Goal: Obtain resource: Obtain resource

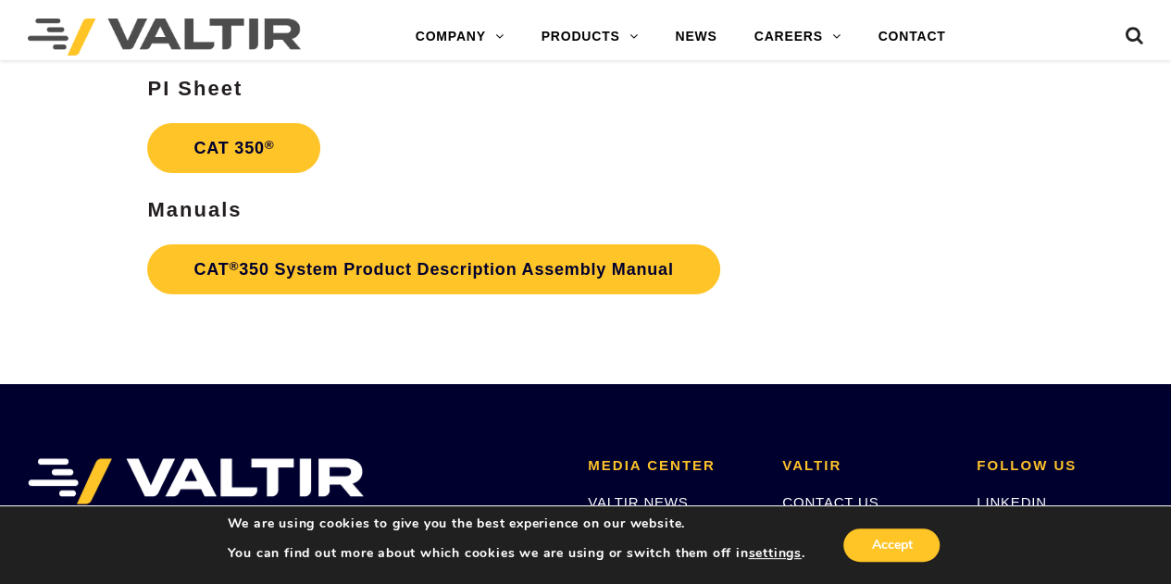
scroll to position [3241, 0]
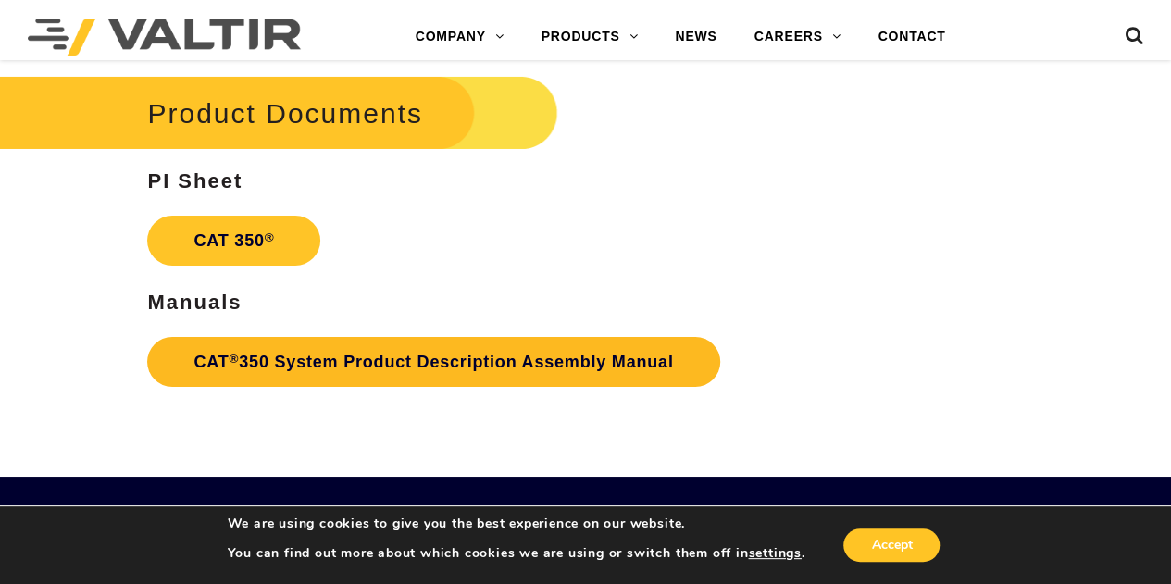
click at [348, 356] on link "CAT ® 350 System Product Description Assembly Manual" at bounding box center [433, 362] width 572 height 50
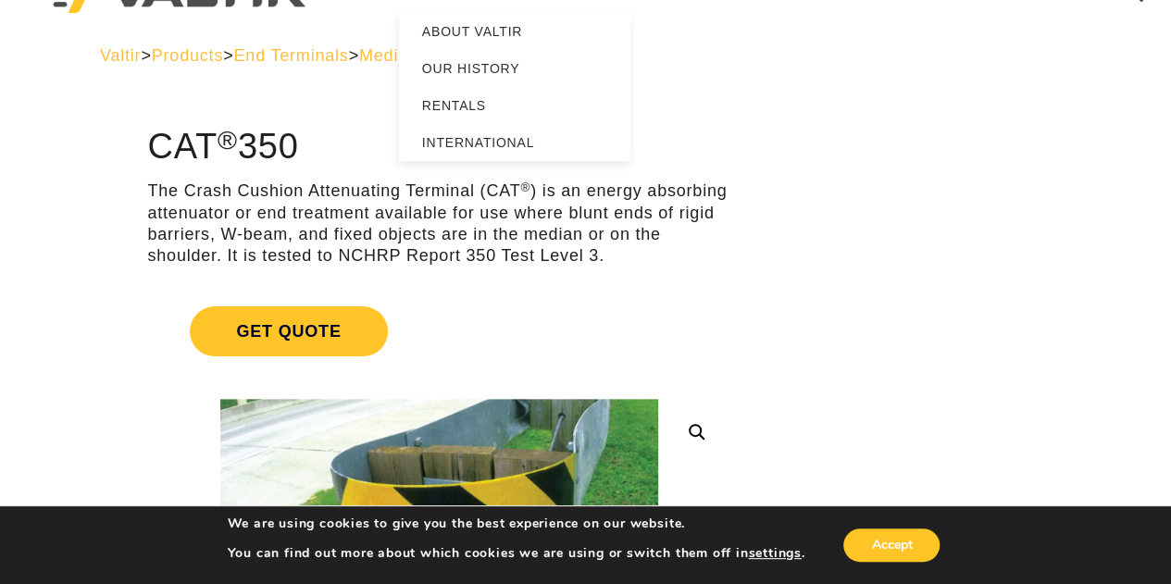
scroll to position [0, 0]
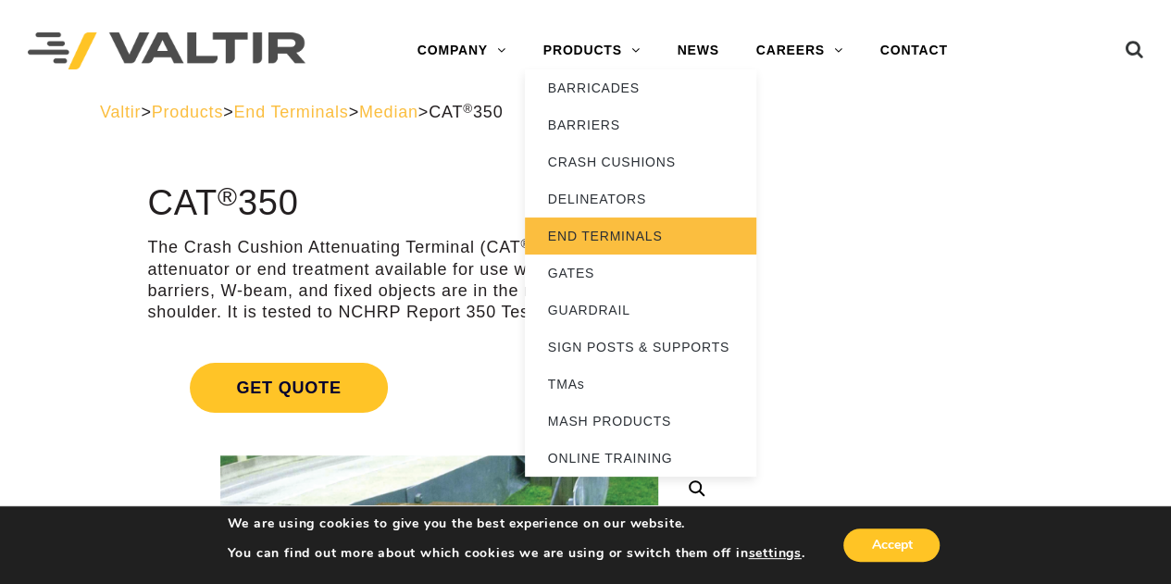
click at [612, 236] on link "END TERMINALS" at bounding box center [640, 236] width 231 height 37
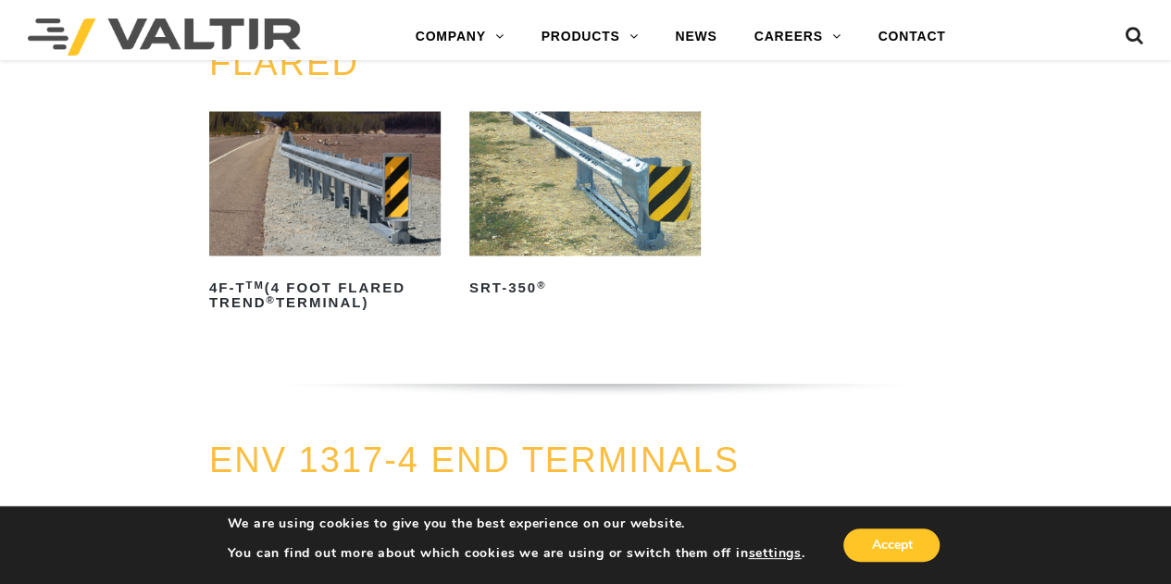
scroll to position [1667, 0]
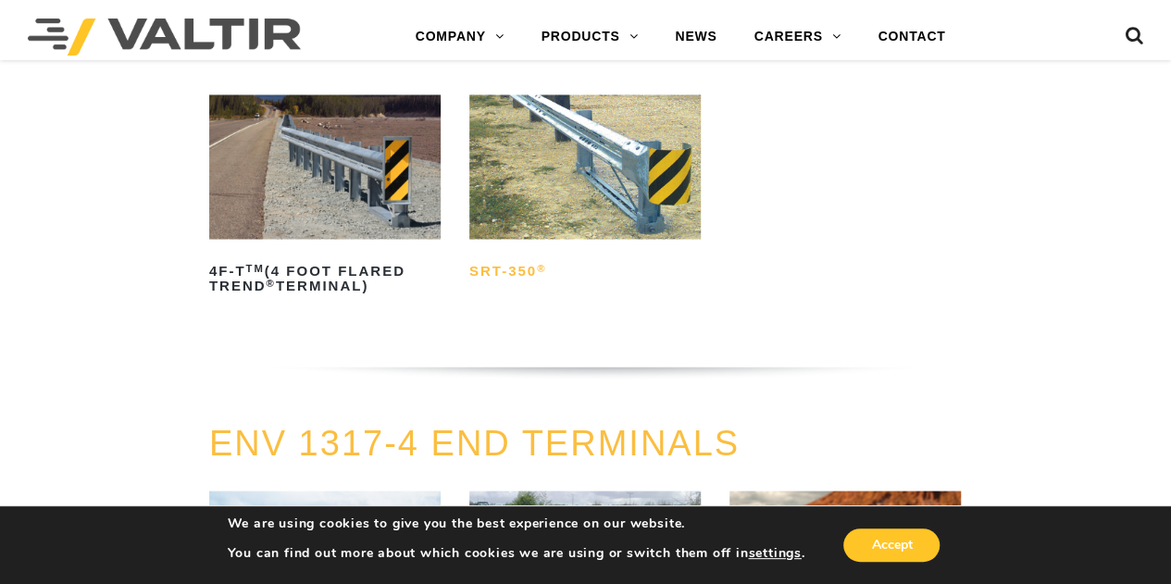
click at [503, 280] on h2 "SRT-350 ®" at bounding box center [584, 271] width 231 height 30
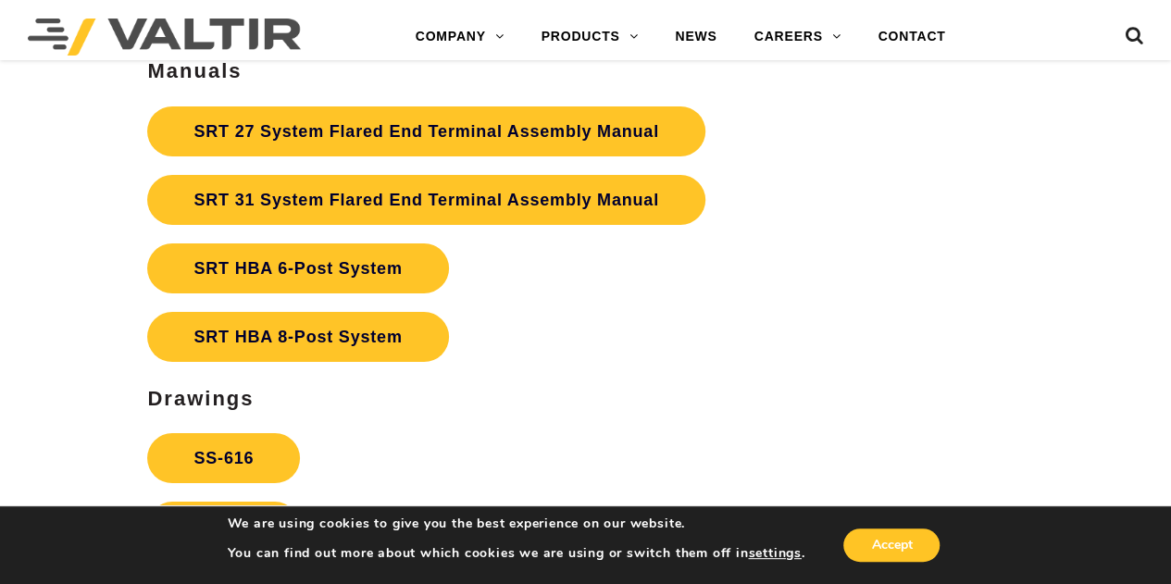
scroll to position [3241, 0]
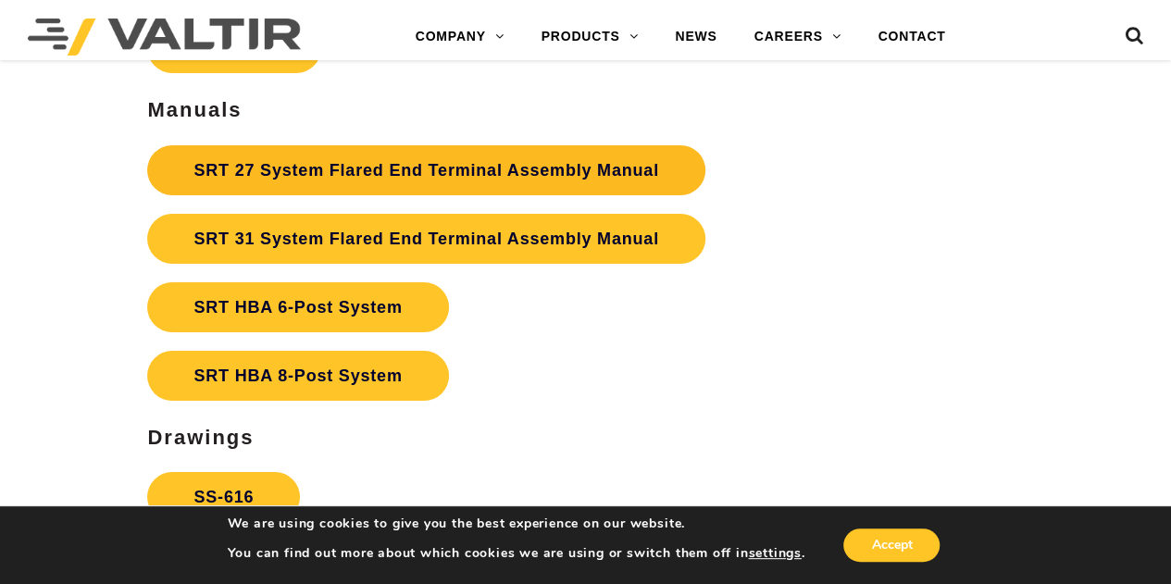
click at [391, 168] on link "SRT 27 System Flared End Terminal Assembly Manual" at bounding box center [425, 170] width 557 height 50
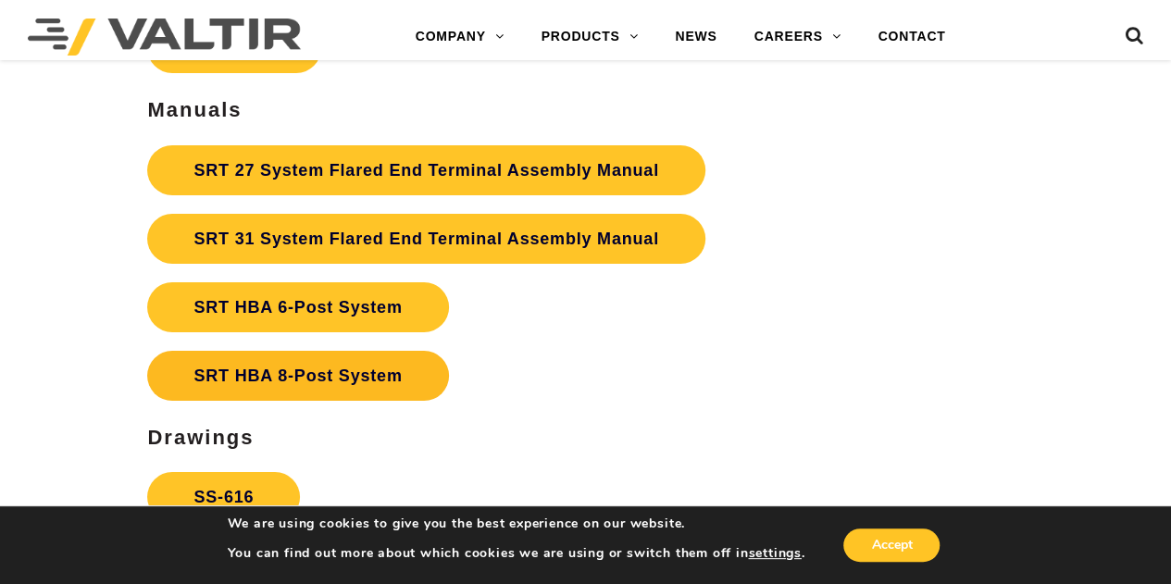
click at [324, 369] on link "SRT HBA 8-Post System" at bounding box center [297, 376] width 301 height 50
